Goal: Information Seeking & Learning: Learn about a topic

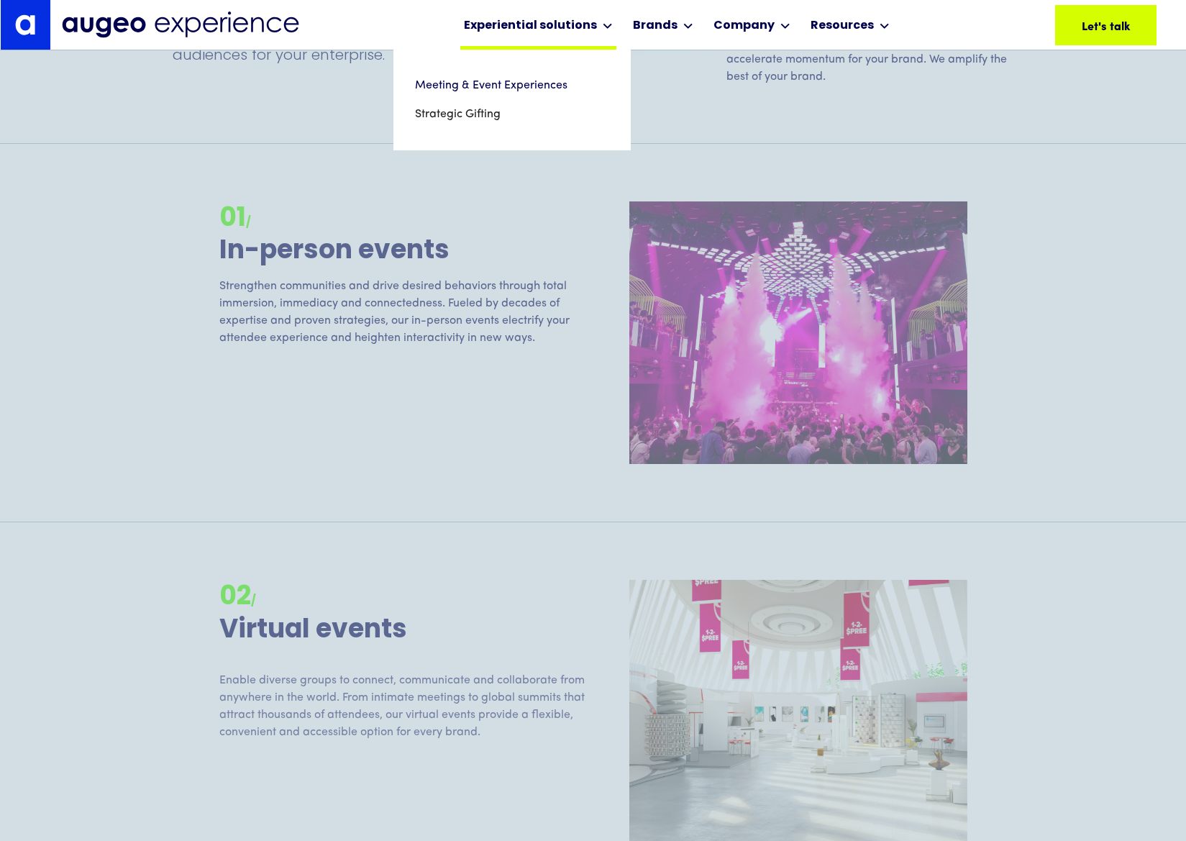
click at [582, 29] on div "Experiential solutions" at bounding box center [530, 25] width 133 height 17
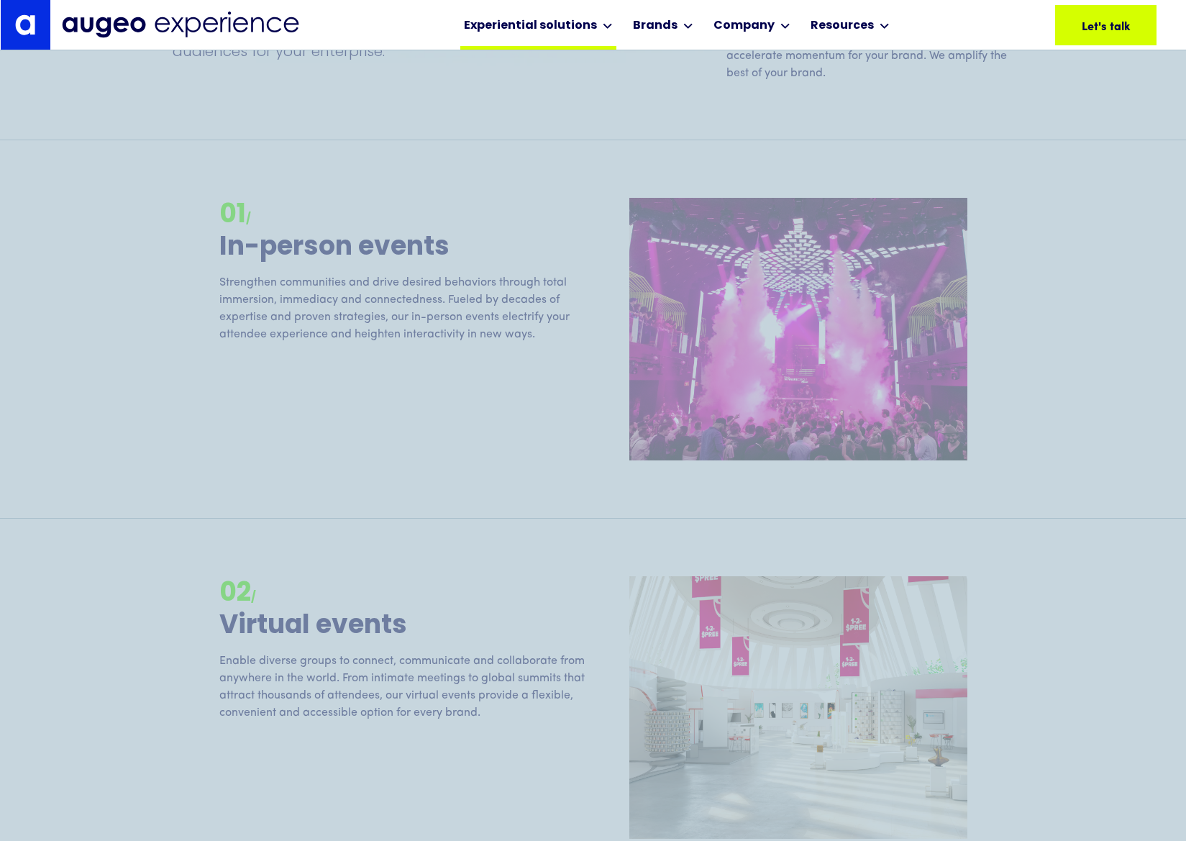
scroll to position [1885, 0]
click at [580, 28] on div "Experiential solutions" at bounding box center [530, 25] width 133 height 17
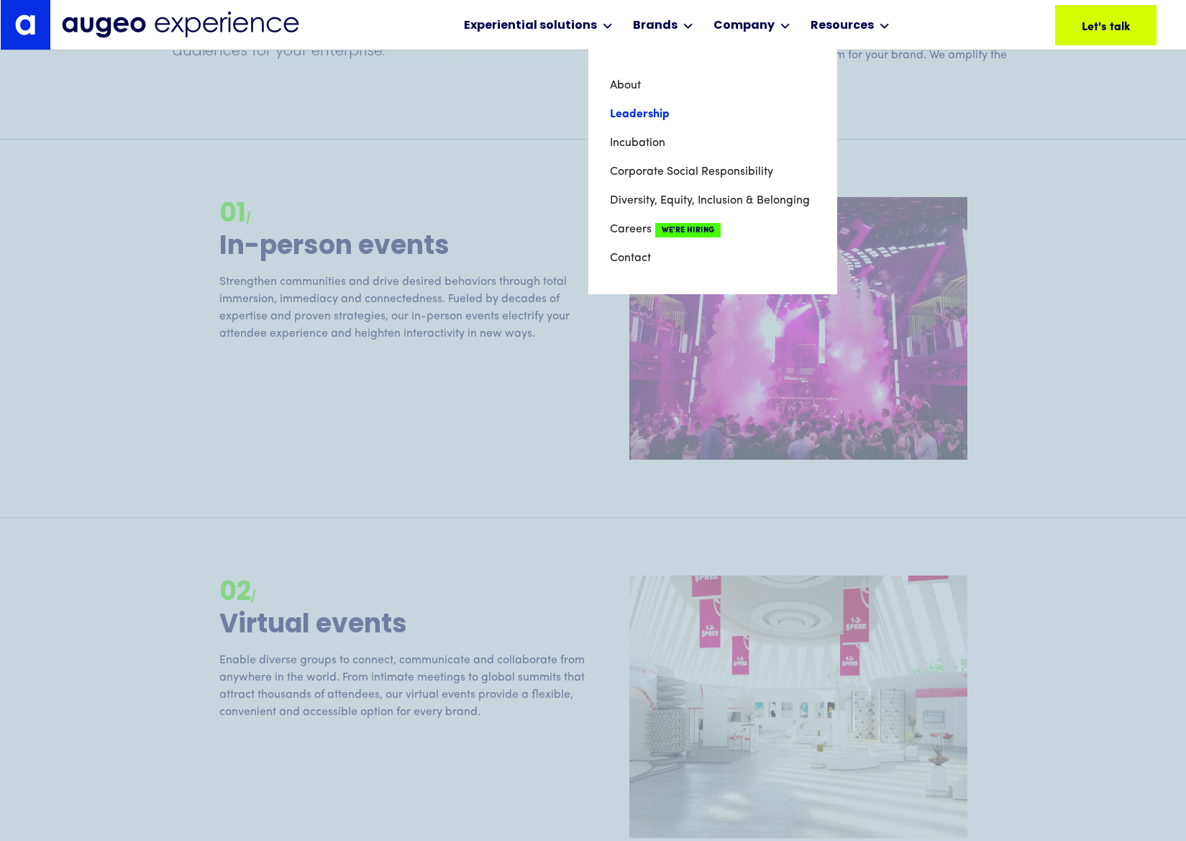
click at [652, 109] on link "Leadership" at bounding box center [713, 114] width 206 height 29
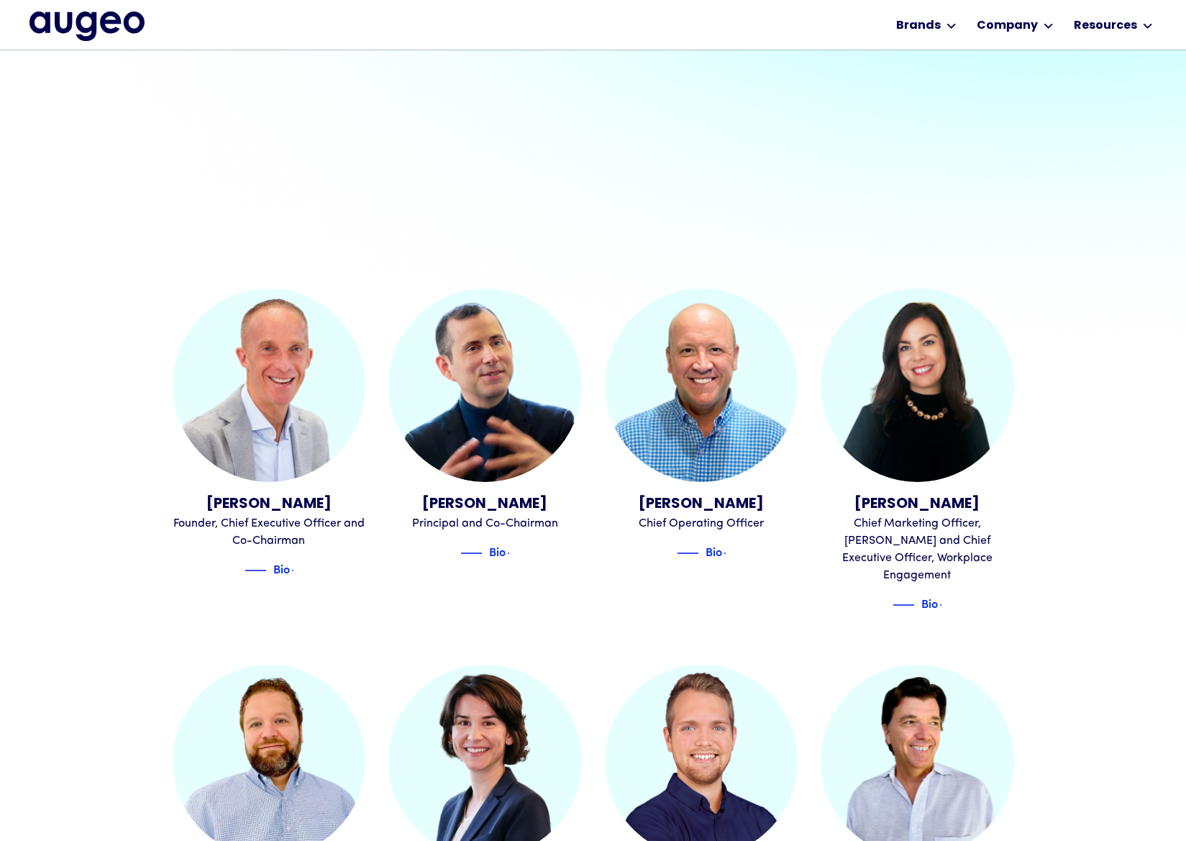
scroll to position [435, 0]
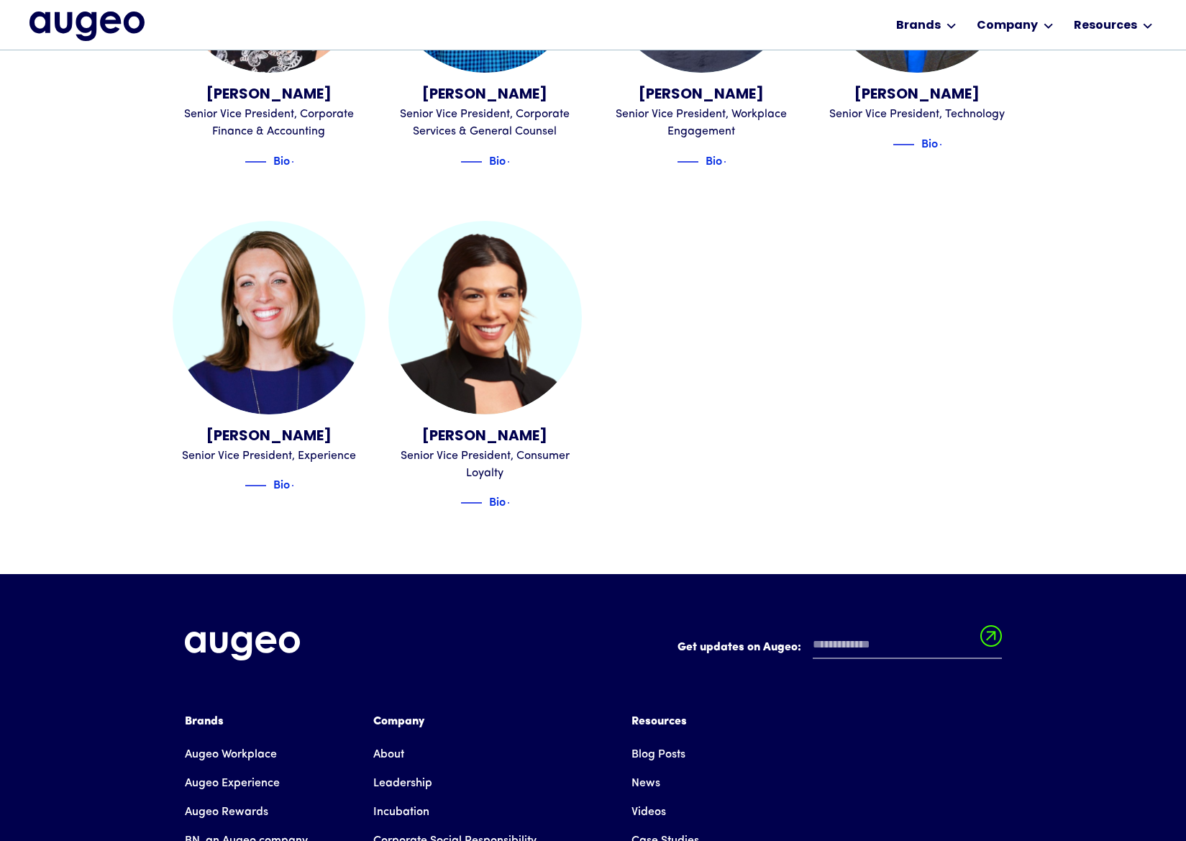
click at [496, 489] on div "Jeanine Aurigema Senior Vice President, Consumer Loyalty Bio" at bounding box center [484, 369] width 193 height 296
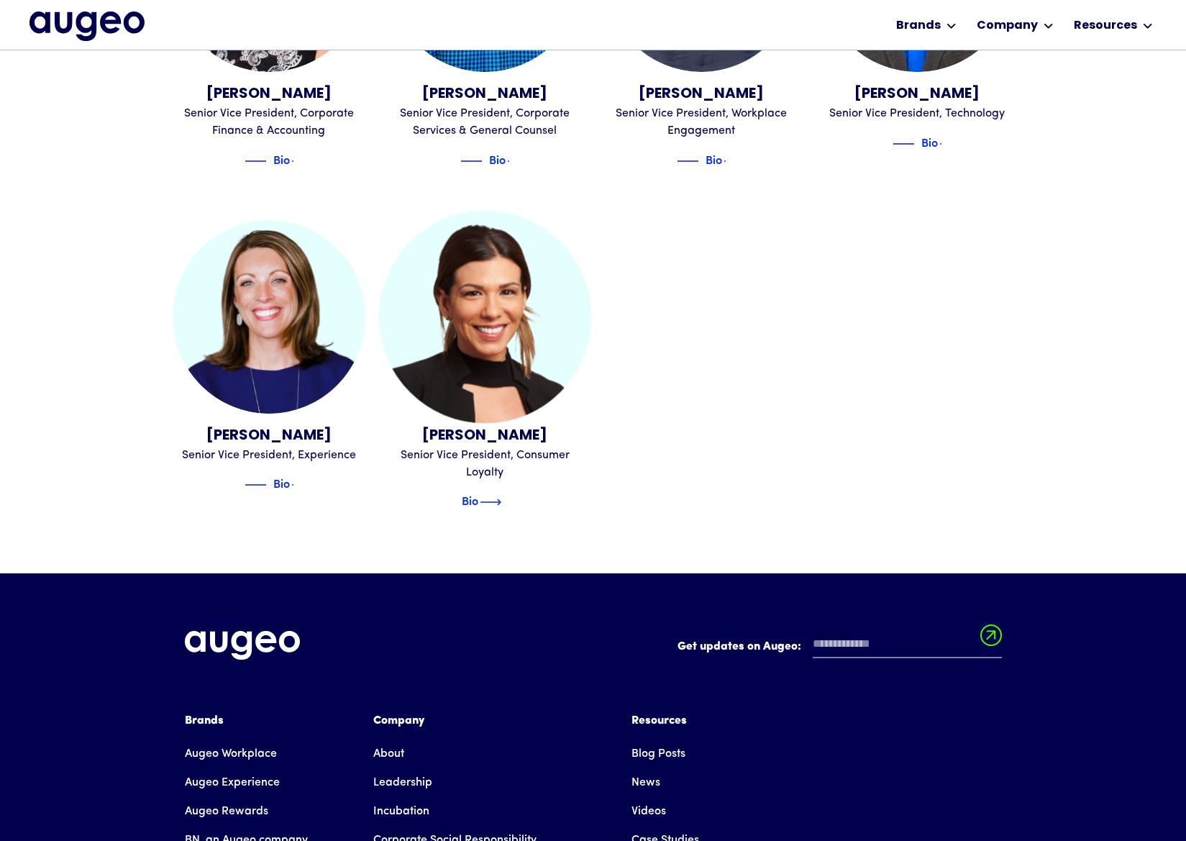
click at [495, 493] on img at bounding box center [491, 501] width 22 height 17
